Goal: Find specific page/section: Find specific page/section

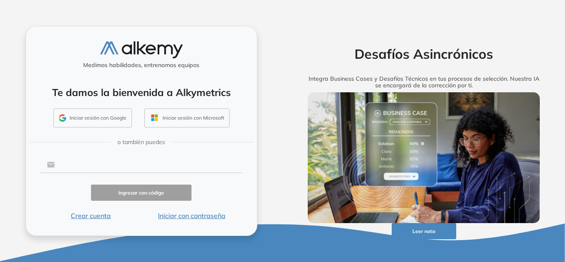
click at [185, 166] on input "text" at bounding box center [149, 165] width 188 height 16
type input "**********"
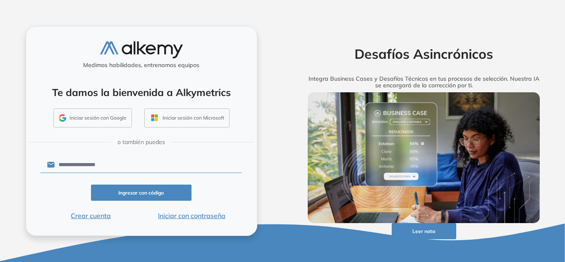
click at [179, 216] on button "Iniciar con contraseña" at bounding box center [191, 216] width 101 height 10
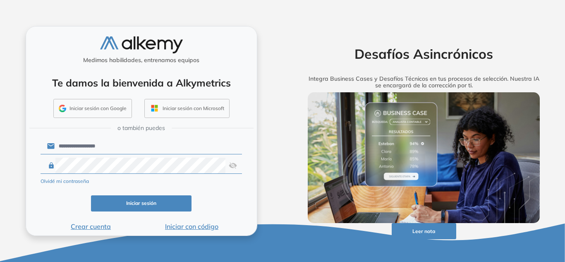
click at [189, 226] on button "Iniciar con código" at bounding box center [191, 226] width 101 height 10
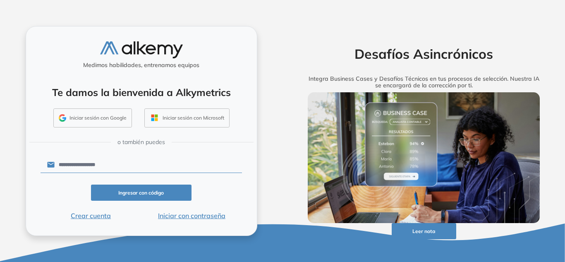
click at [190, 217] on button "Iniciar con contraseña" at bounding box center [191, 216] width 101 height 10
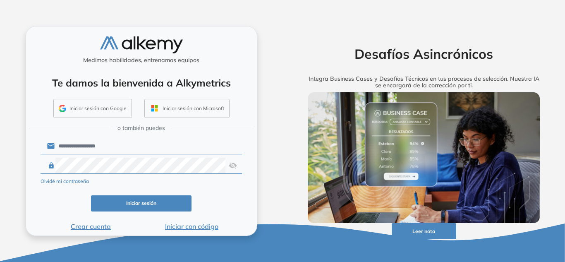
click at [166, 209] on button "Iniciar sesión" at bounding box center [141, 203] width 101 height 16
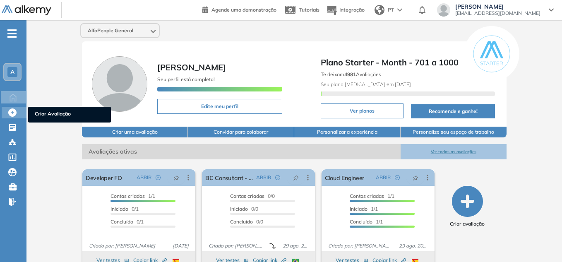
click at [14, 113] on icon at bounding box center [12, 112] width 8 height 8
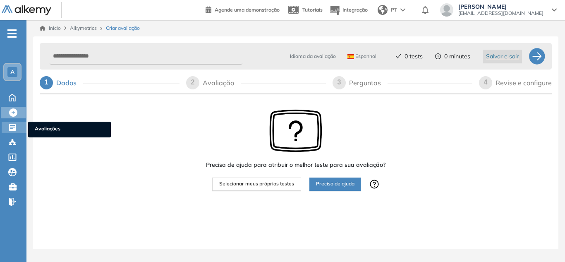
click at [12, 125] on icon at bounding box center [12, 127] width 7 height 7
click at [12, 125] on icon at bounding box center [12, 127] width 8 height 8
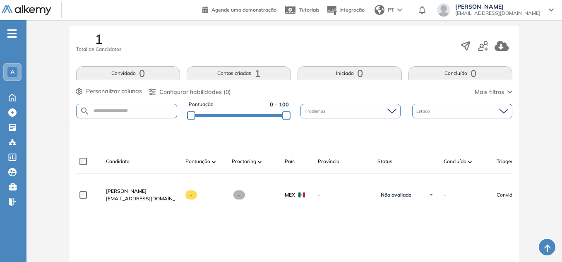
scroll to position [166, 0]
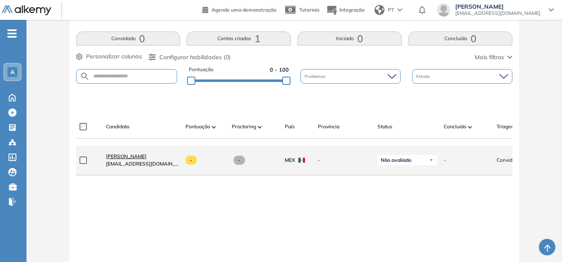
click at [127, 156] on span "Irving Gutiérrez" at bounding box center [126, 156] width 41 height 6
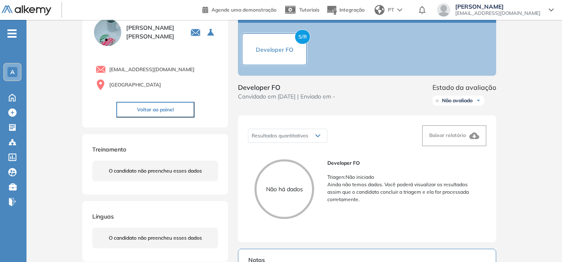
scroll to position [27, 0]
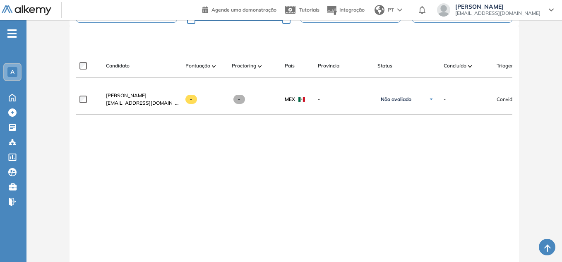
scroll to position [207, 0]
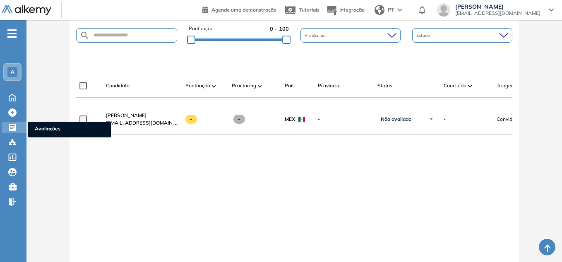
click at [10, 126] on icon at bounding box center [12, 127] width 7 height 7
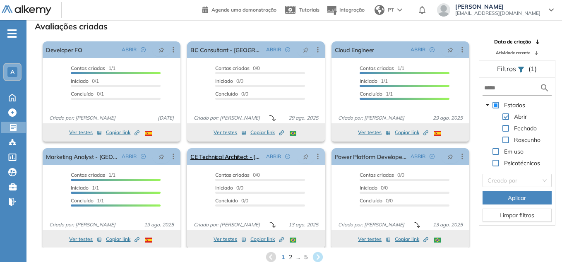
scroll to position [4, 0]
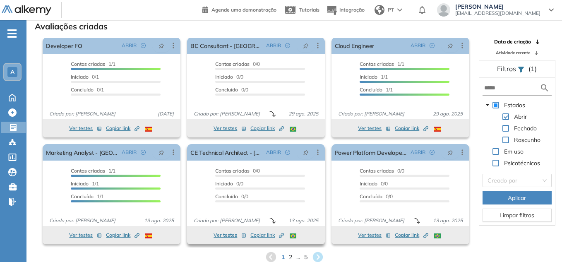
click at [225, 236] on button "Ver testes" at bounding box center [230, 235] width 33 height 10
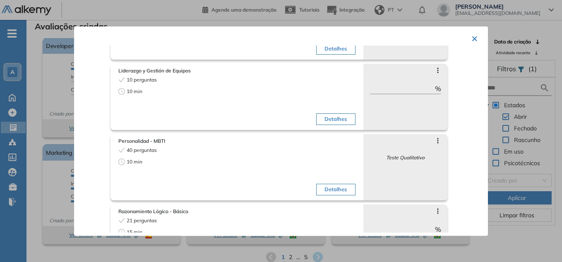
scroll to position [198, 0]
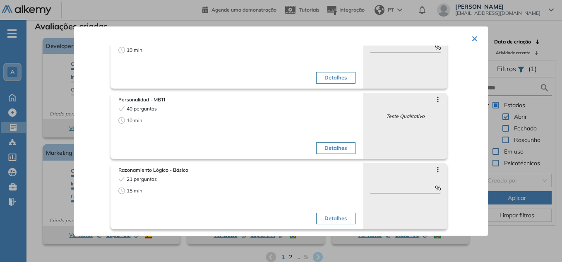
click at [473, 37] on button "×" at bounding box center [475, 37] width 7 height 16
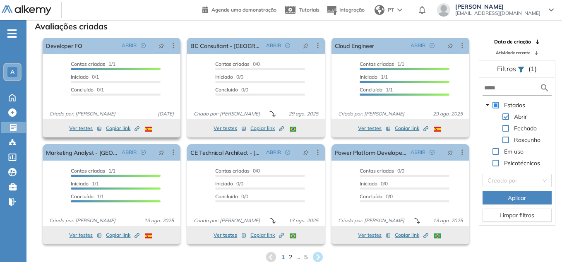
click at [82, 124] on button "Ver testes" at bounding box center [85, 128] width 33 height 10
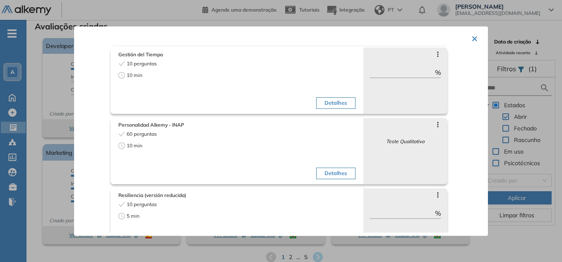
scroll to position [0, 0]
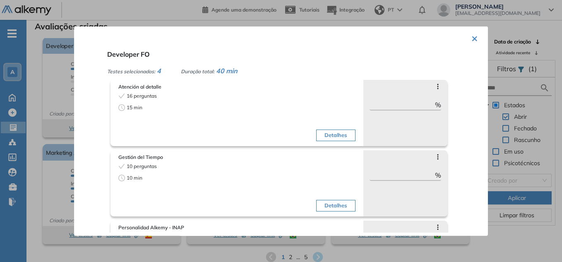
click at [472, 38] on button "×" at bounding box center [475, 37] width 7 height 16
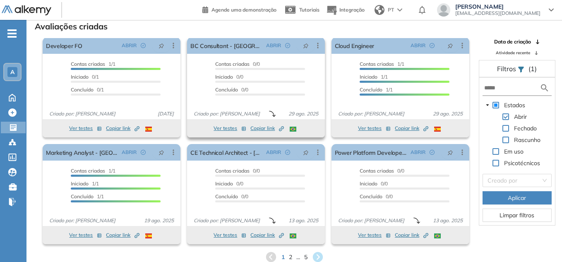
click at [224, 128] on button "Ver testes" at bounding box center [230, 128] width 33 height 10
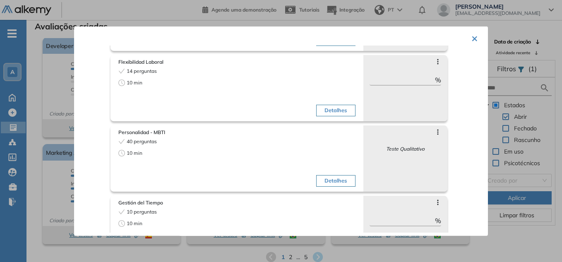
scroll to position [198, 0]
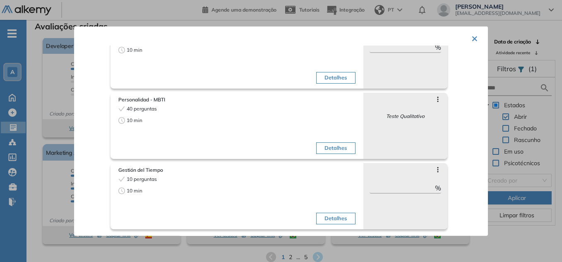
click at [472, 40] on button "×" at bounding box center [475, 37] width 7 height 16
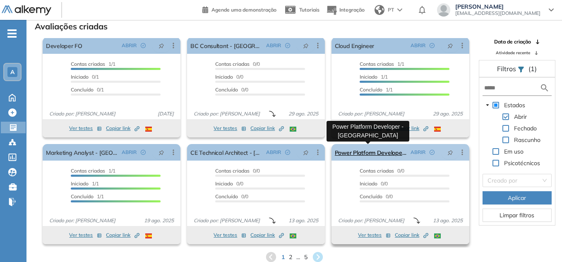
click at [385, 152] on link "Power Platform Developer - [GEOGRAPHIC_DATA]" at bounding box center [371, 152] width 72 height 17
